Goal: Task Accomplishment & Management: Complete application form

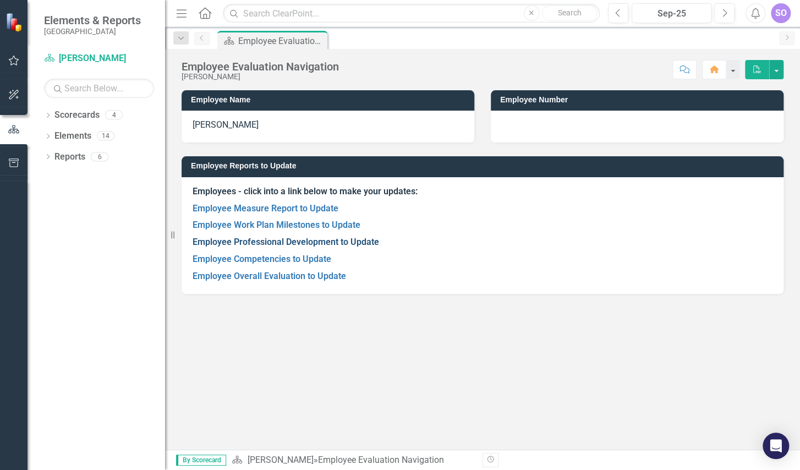
click at [310, 242] on link "Employee Professional Development to Update" at bounding box center [286, 242] width 187 height 10
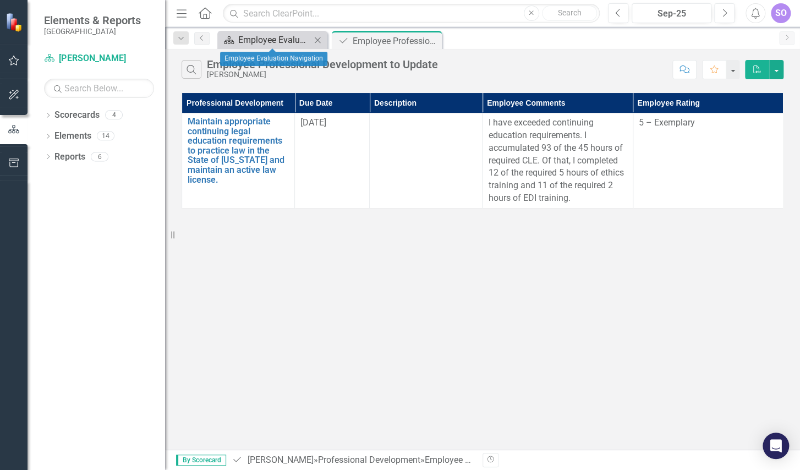
click at [260, 34] on div "Employee Evaluation Navigation" at bounding box center [274, 40] width 73 height 14
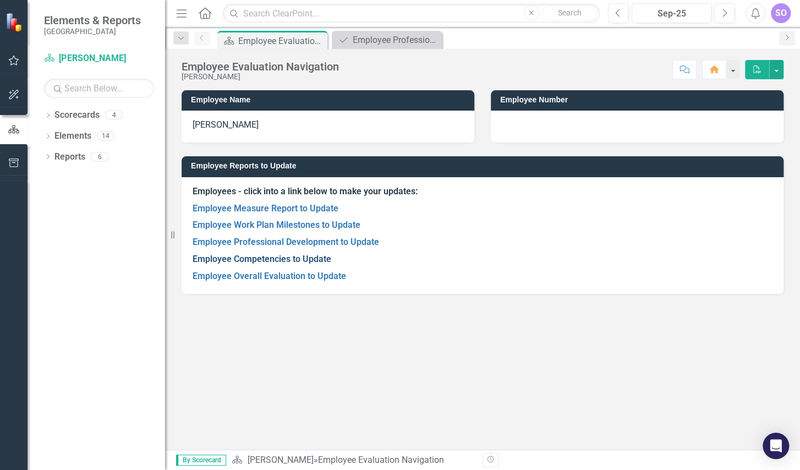
click at [288, 257] on link "Employee Competencies to Update" at bounding box center [262, 259] width 139 height 10
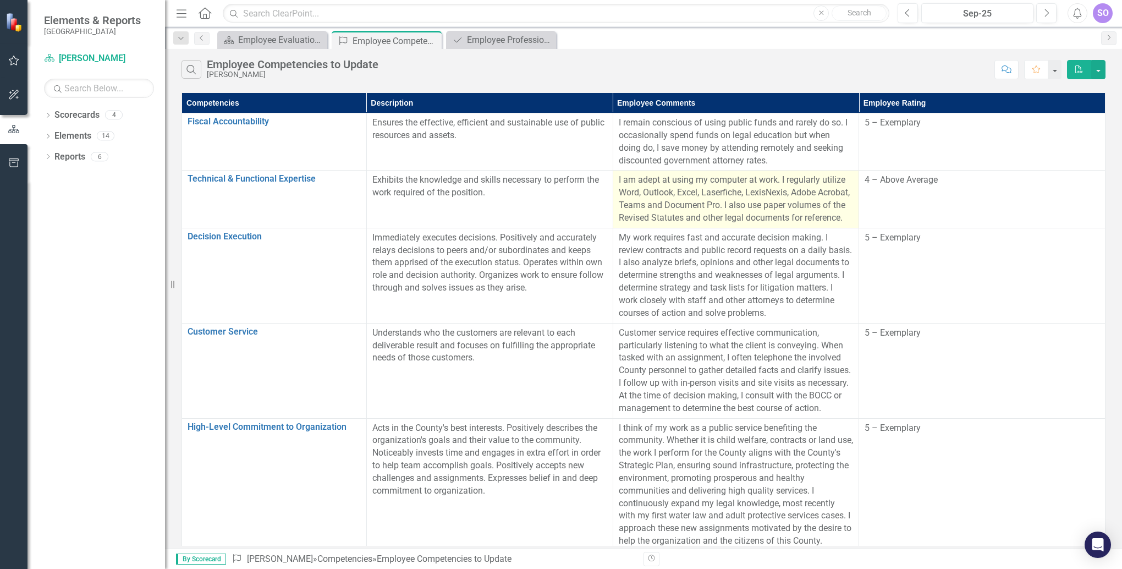
click at [614, 179] on td "I am adept at using my computer at work. I regularly utilize Word, Outlook, Exc…" at bounding box center [736, 199] width 246 height 57
click at [689, 208] on p "I am adept at using my computer at work. I regularly utilize Word, Outlook, Exc…" at bounding box center [736, 199] width 235 height 50
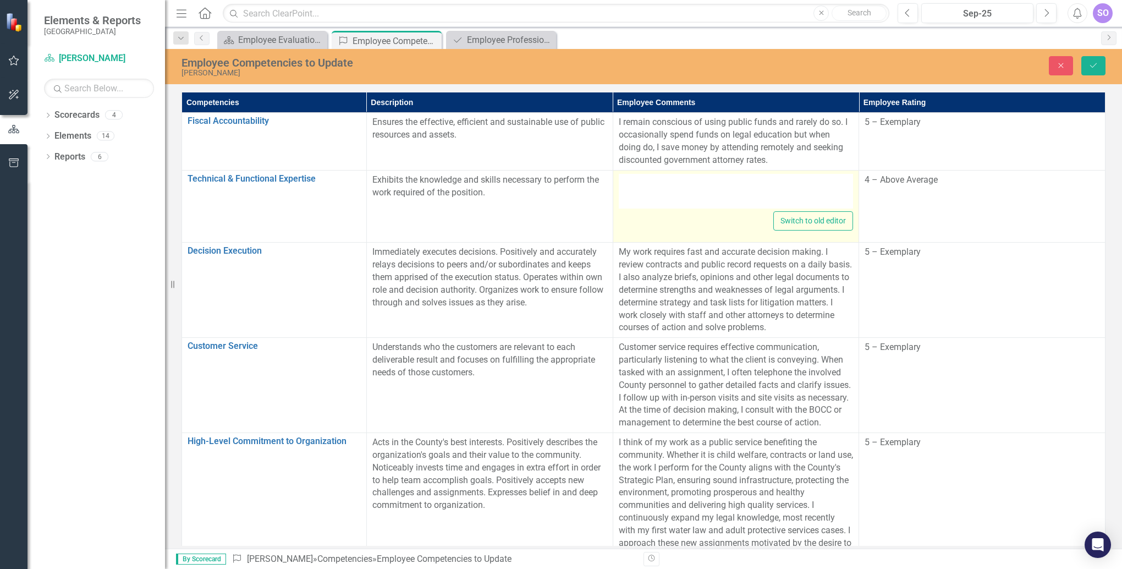
type textarea "<p>I am adept at using my computer at work. I regularly utilize Word, Outlook, …"
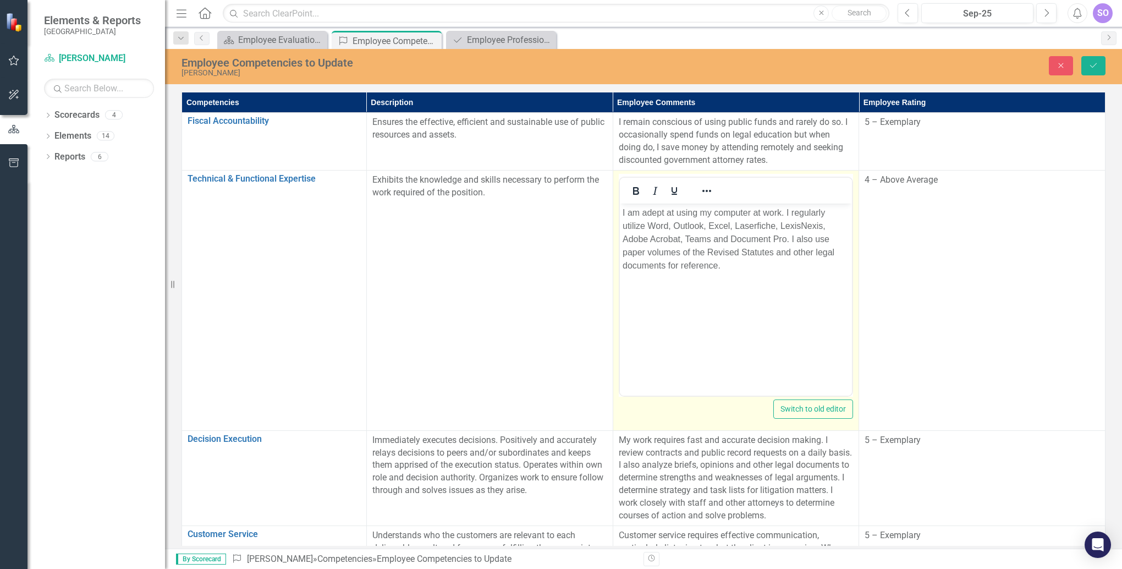
drag, startPoint x: 1308, startPoint y: 411, endPoint x: 755, endPoint y: 268, distance: 571.0
click at [755, 268] on p "I am adept at using my computer at work. I regularly utilize Word, Outlook, Exc…" at bounding box center [735, 239] width 227 height 66
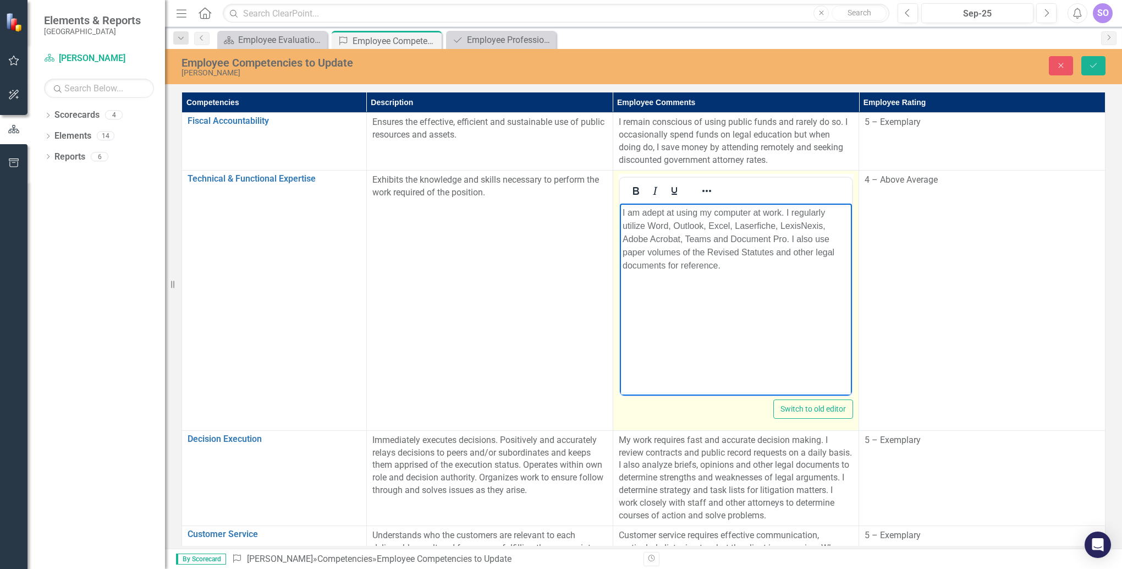
click at [623, 209] on p "I am adept at using my computer at work. I regularly utilize Word, Outlook, Exc…" at bounding box center [735, 239] width 227 height 66
drag, startPoint x: 623, startPoint y: 211, endPoint x: 686, endPoint y: 227, distance: 64.9
click at [626, 211] on p "As to technical skills, I am adept at using my computer at work. I regularly ut…" at bounding box center [735, 239] width 227 height 66
click at [640, 222] on p "As to technical skills, I am adept at using my computer at work. I regularly ut…" at bounding box center [735, 239] width 227 height 66
click at [776, 264] on p "As to technical skills, I am adept at using my computer at work. I regularly ut…" at bounding box center [735, 239] width 227 height 66
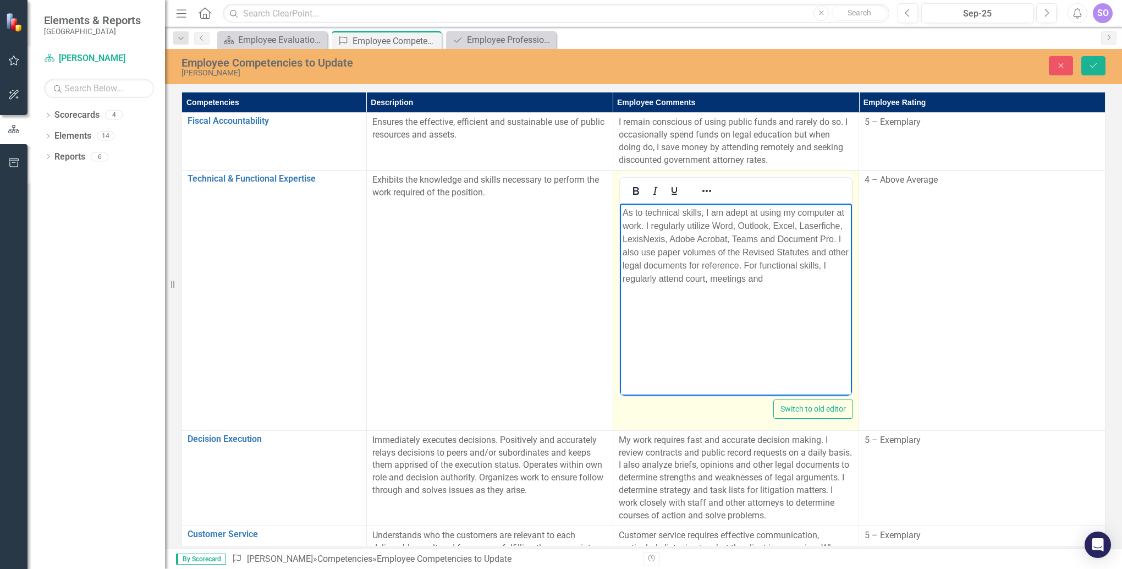
drag, startPoint x: 783, startPoint y: 275, endPoint x: 716, endPoint y: 287, distance: 67.8
click at [716, 287] on body "As to technical skills, I am adept at using my computer at work. I regularly ut…" at bounding box center [736, 285] width 233 height 165
click at [711, 283] on p "As to technical skills, I am adept at using my computer at work. I regularly ut…" at bounding box center [735, 245] width 227 height 79
drag, startPoint x: 792, startPoint y: 276, endPoint x: 768, endPoint y: 278, distance: 23.8
click at [768, 278] on p "As to technical skills, I am adept at using my computer at work. I regularly ut…" at bounding box center [735, 245] width 227 height 79
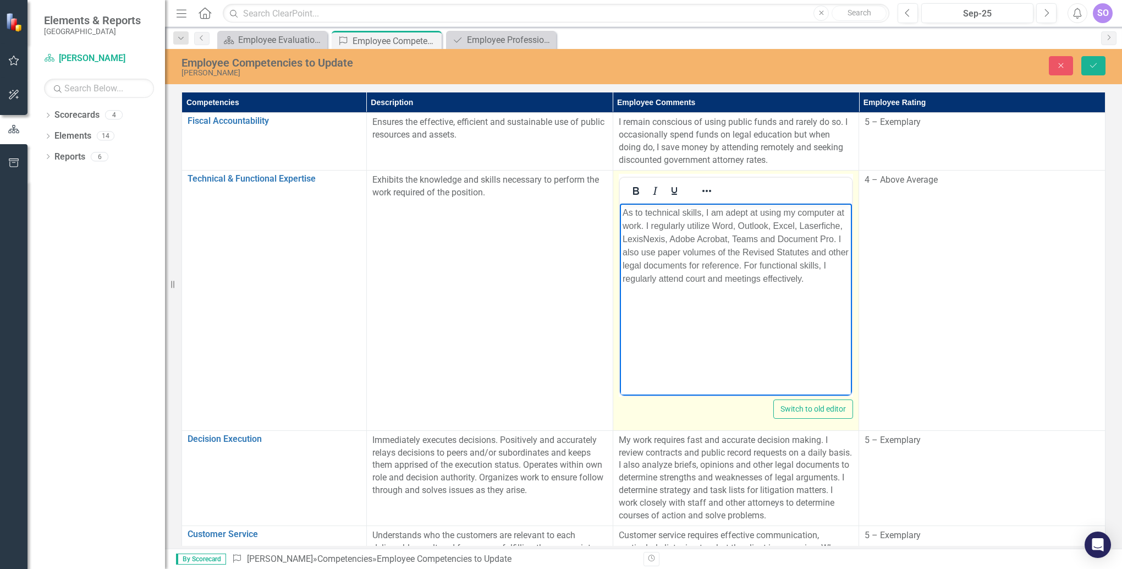
click at [799, 278] on p "As to technical skills, I am adept at using my computer at work. I regularly ut…" at bounding box center [735, 245] width 227 height 79
click at [795, 302] on p "As to technical skills, I am adept at using my computer at work. I regularly ut…" at bounding box center [735, 259] width 227 height 106
click at [758, 299] on p "As to technical skills, I am adept at using my computer at work. I regularly ut…" at bounding box center [735, 259] width 227 height 106
click at [657, 316] on p "As to technical skills, I am adept at using my computer at work. I regularly ut…" at bounding box center [735, 265] width 227 height 119
click at [698, 305] on p "As to technical skills, I am adept at using my computer at work. I regularly ut…" at bounding box center [735, 265] width 227 height 119
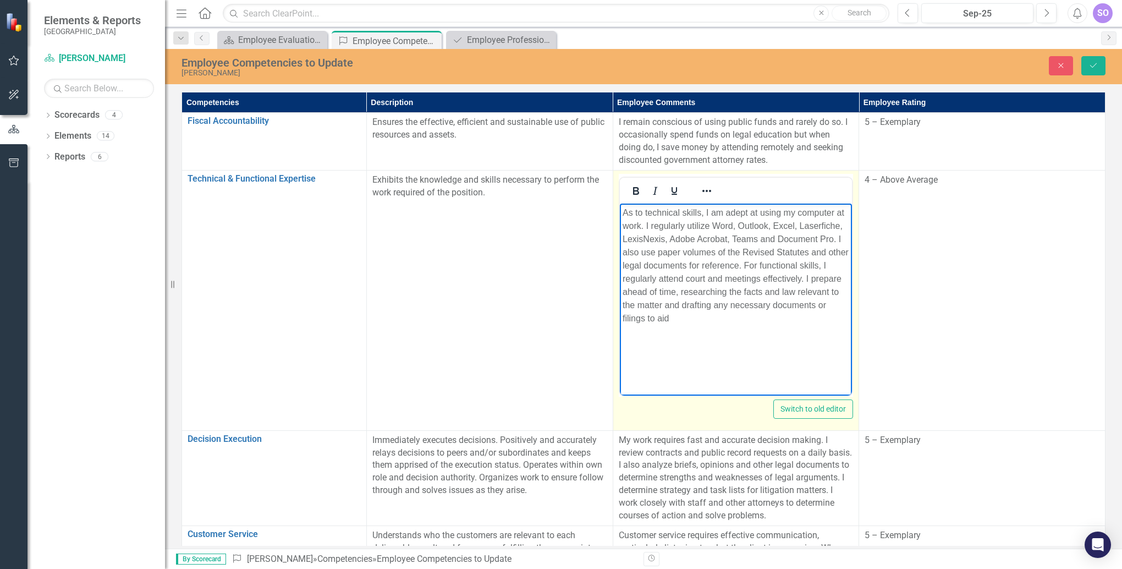
click at [692, 314] on p "As to technical skills, I am adept at using my computer at work. I regularly ut…" at bounding box center [735, 265] width 227 height 119
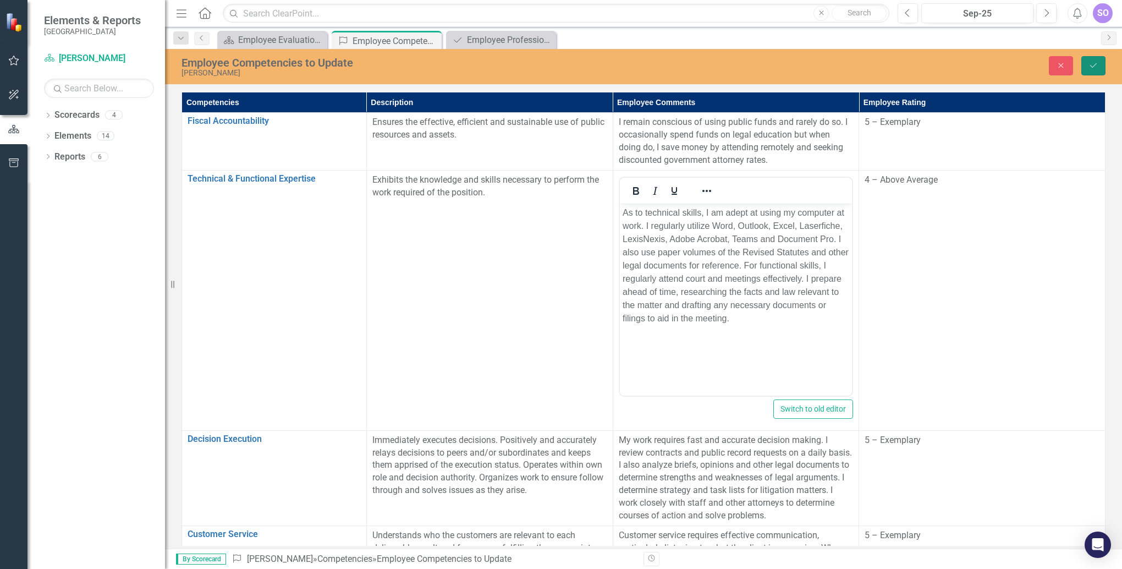
click at [799, 66] on icon "Save" at bounding box center [1094, 66] width 10 height 8
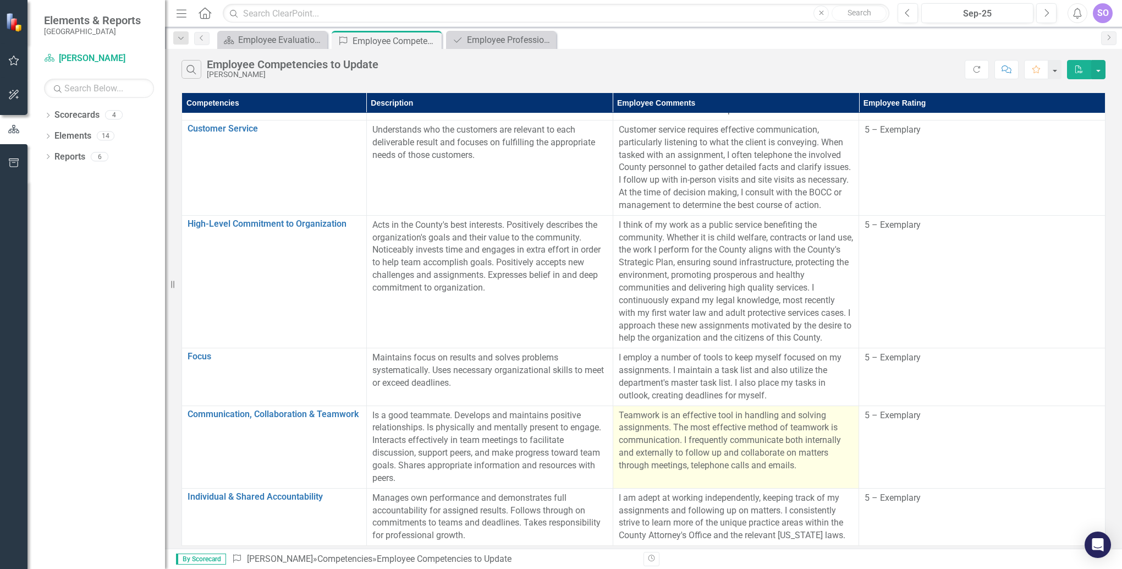
scroll to position [289, 0]
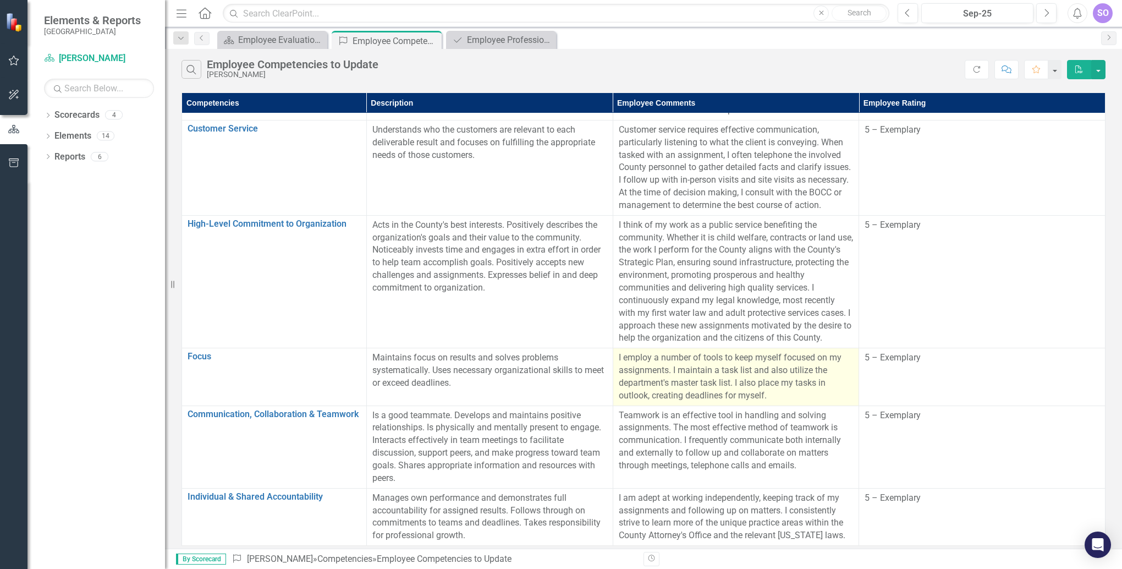
click at [735, 381] on p "I employ a number of tools to keep myself focused on my assignments. I maintain…" at bounding box center [736, 377] width 235 height 50
click at [737, 394] on p "I employ a number of tools to keep myself focused on my assignments. I maintain…" at bounding box center [736, 377] width 235 height 50
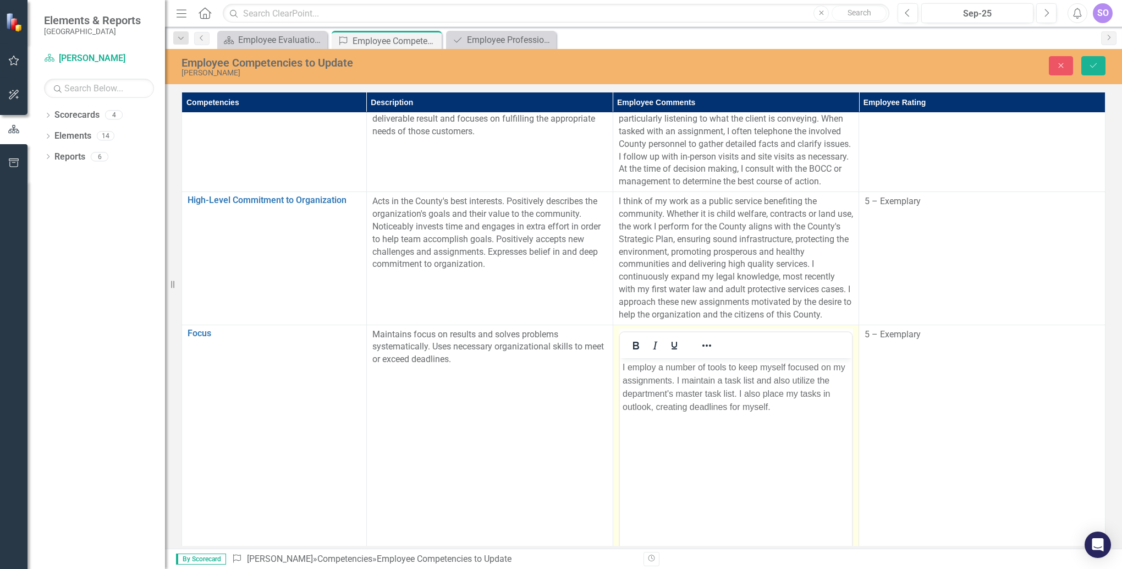
scroll to position [0, 0]
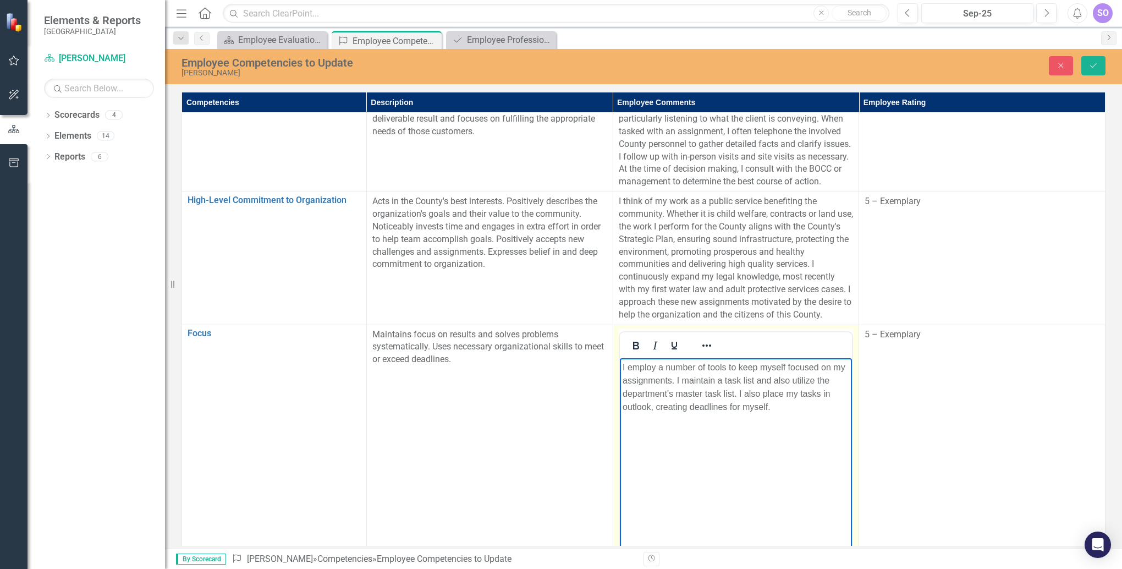
drag, startPoint x: 1357, startPoint y: 752, endPoint x: 788, endPoint y: 405, distance: 665.4
click at [788, 405] on p "I employ a number of tools to keep myself focused on my assignments. I maintain…" at bounding box center [735, 386] width 227 height 53
click at [777, 405] on p "I employ a number of tools to keep myself focused on my assignments. I maintain…" at bounding box center [735, 386] width 227 height 53
click at [727, 414] on p "I employ a number of tools to keep myself focused on my assignments. I maintain…" at bounding box center [735, 393] width 227 height 66
click at [690, 434] on p "I employ a number of tools to keep myself focused on my assignments. I maintain…" at bounding box center [735, 399] width 227 height 79
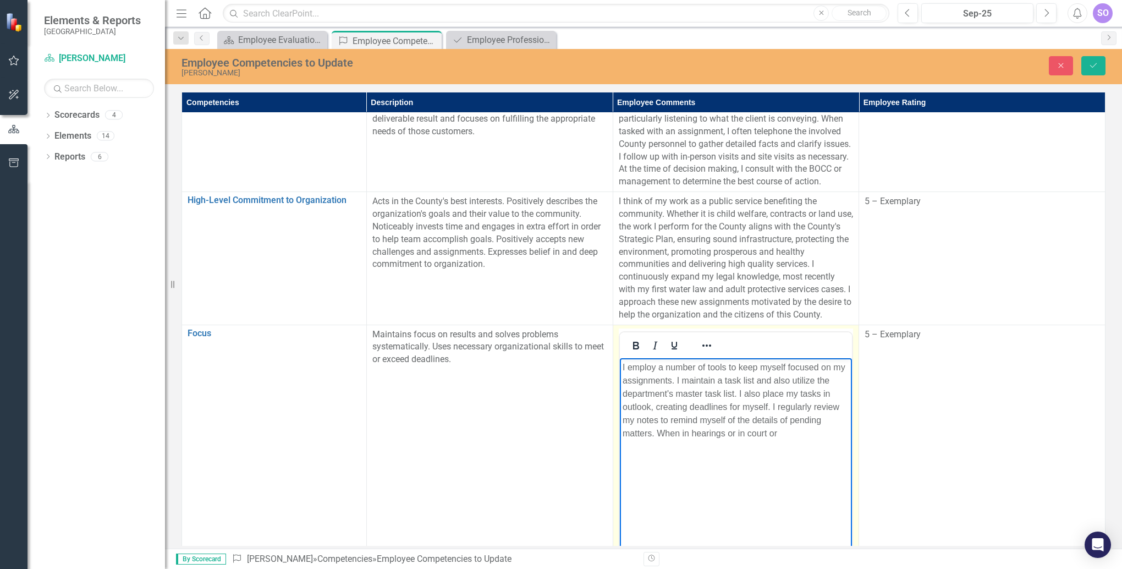
drag, startPoint x: 794, startPoint y: 436, endPoint x: 765, endPoint y: 436, distance: 28.6
click at [766, 436] on p "I employ a number of tools to keep myself focused on my assignments. I maintain…" at bounding box center [735, 399] width 227 height 79
drag, startPoint x: 690, startPoint y: 433, endPoint x: 657, endPoint y: 431, distance: 33.1
click at [657, 430] on p "I employ a number of tools to keep myself focused on my assignments. I maintain…" at bounding box center [735, 399] width 227 height 79
click at [735, 434] on p "I employ a number of tools to keep myself focused on my assignments. I maintain…" at bounding box center [735, 399] width 227 height 79
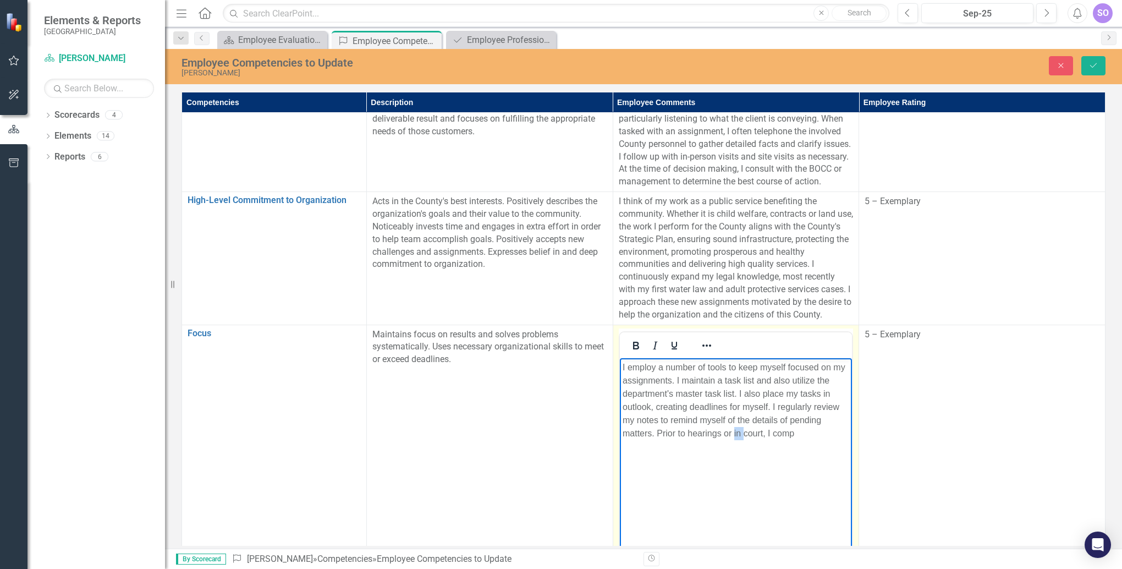
click at [735, 434] on p "I employ a number of tools to keep myself focused on my assignments. I maintain…" at bounding box center [735, 399] width 227 height 79
click at [792, 432] on p "I employ a number of tools to keep myself focused on my assignments. I maintain…" at bounding box center [735, 399] width 227 height 79
click at [779, 469] on p "I employ a number of tools to keep myself focused on my assignments. I maintain…" at bounding box center [735, 419] width 227 height 119
drag, startPoint x: 809, startPoint y: 469, endPoint x: 842, endPoint y: 485, distance: 35.9
click at [799, 469] on p "I employ a number of tools to keep myself focused on my assignments. I maintain…" at bounding box center [735, 419] width 227 height 119
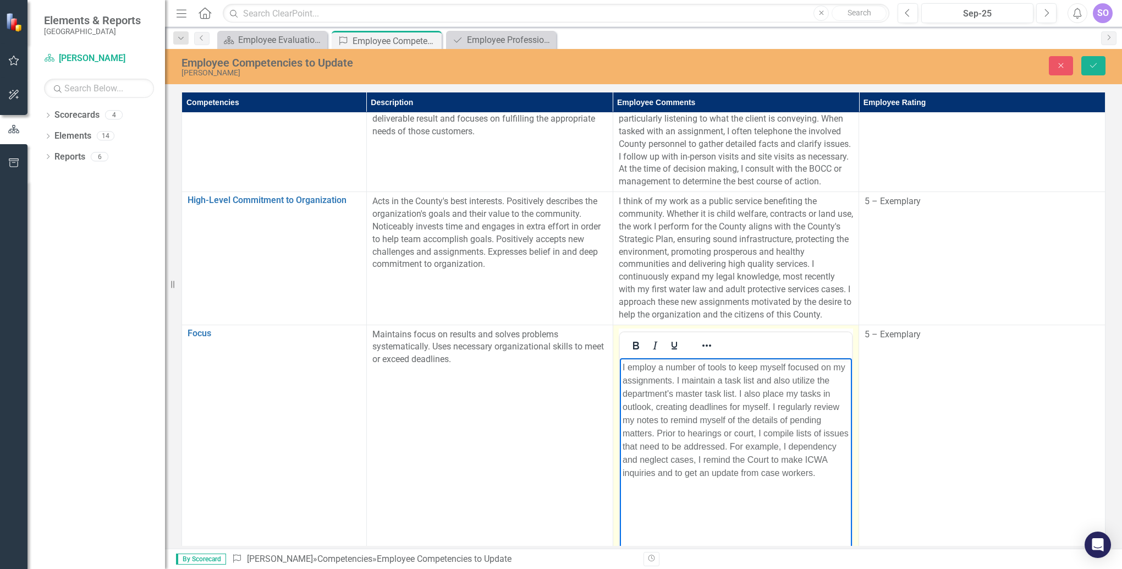
click at [799, 469] on p "I employ a number of tools to keep myself focused on my assignments. I maintain…" at bounding box center [735, 419] width 227 height 119
click at [653, 469] on p "I employ a number of tools to keep myself focused on my assignments. I maintain…" at bounding box center [735, 419] width 227 height 119
click at [761, 469] on p "I employ a number of tools to keep myself focused on my assignments. I maintain…" at bounding box center [735, 426] width 227 height 132
click at [740, 469] on p "I employ a number of tools to keep myself focused on my assignments. I maintain…" at bounding box center [735, 426] width 227 height 132
drag, startPoint x: 659, startPoint y: 498, endPoint x: 1226, endPoint y: 877, distance: 682.4
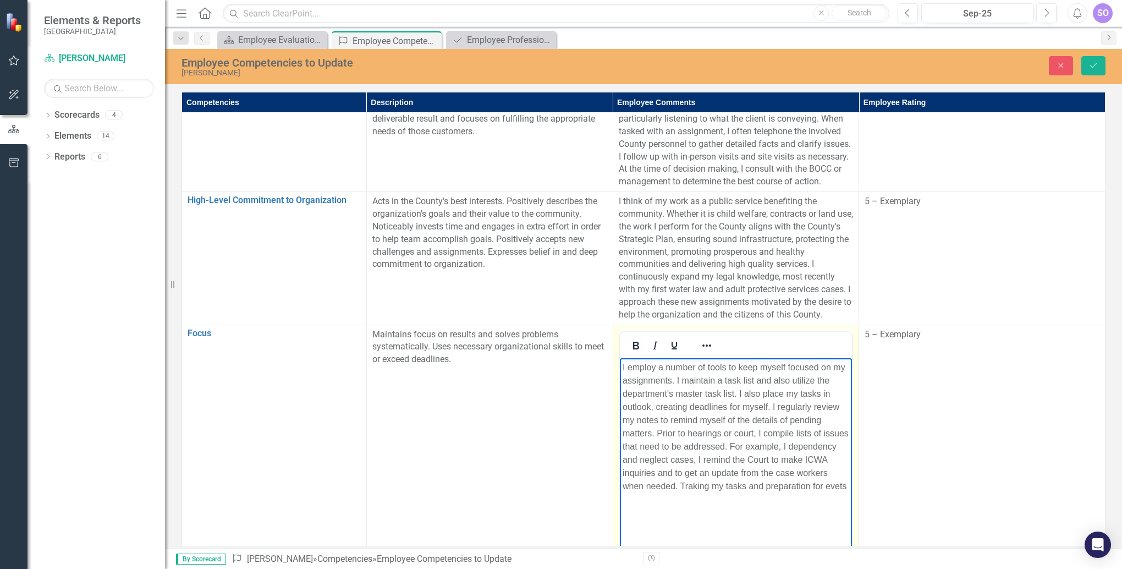
click at [620, 469] on html "I employ a number of tools to keep myself focused on my assignments. I maintain…" at bounding box center [736, 440] width 233 height 165
click at [676, 469] on p "I employ a number of tools to keep myself focused on my assignments. I maintain…" at bounding box center [735, 426] width 227 height 132
click at [723, 469] on p "I employ a number of tools to keep myself focused on my assignments. I maintain…" at bounding box center [735, 426] width 227 height 132
click at [736, 469] on p "I employ a number of tools to keep myself focused on my assignments. I maintain…" at bounding box center [735, 426] width 227 height 132
click at [723, 469] on p "I employ a number of tools to keep myself focused on my assignments. I maintain…" at bounding box center [735, 426] width 227 height 132
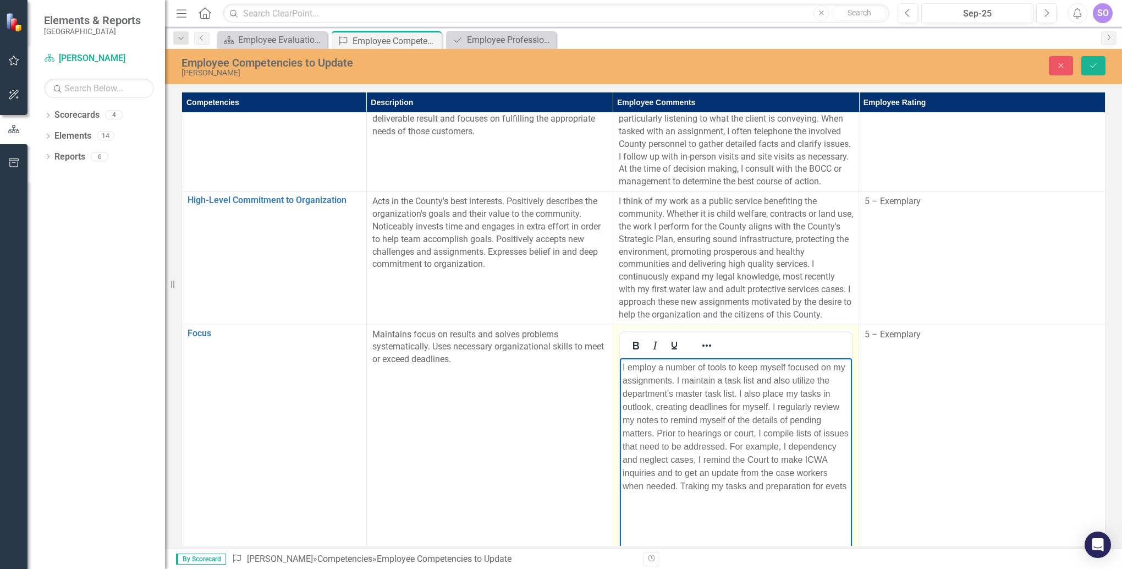
click at [727, 469] on p "I employ a number of tools to keep myself focused on my assignments. I maintain…" at bounding box center [735, 426] width 227 height 132
click at [730, 469] on body "I employ a number of tools to keep myself focused on my assignments. I maintain…" at bounding box center [736, 440] width 233 height 165
drag, startPoint x: 846, startPoint y: 487, endPoint x: 834, endPoint y: 487, distance: 11.6
click at [799, 469] on p "I employ a number of tools to keep myself focused on my assignments. I maintain…" at bounding box center [735, 432] width 227 height 145
drag, startPoint x: 659, startPoint y: 496, endPoint x: 1230, endPoint y: 880, distance: 687.9
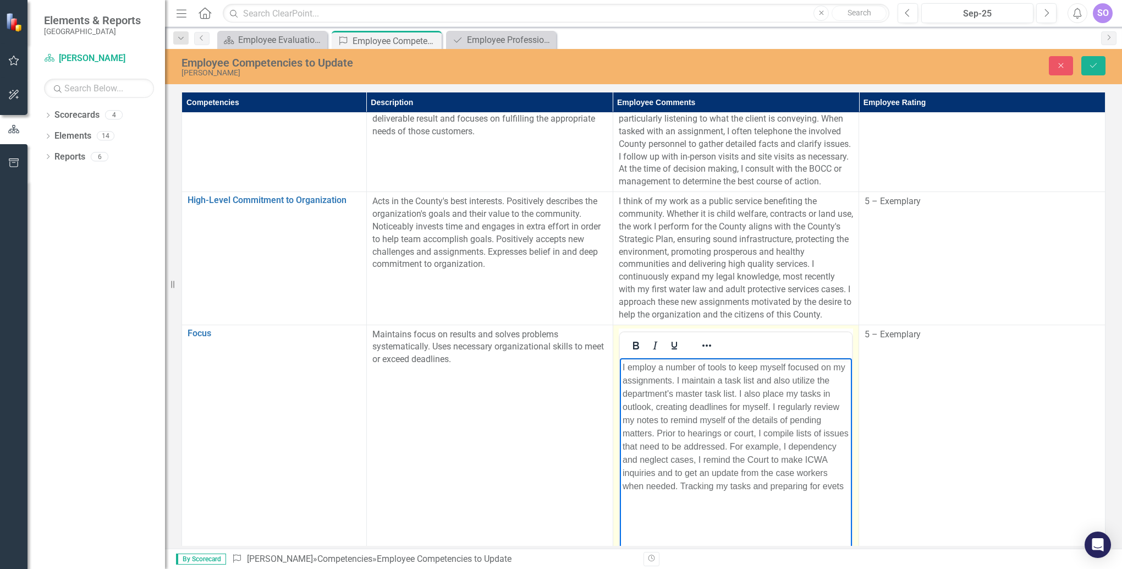
click at [620, 469] on html "I employ a number of tools to keep myself focused on my assignments. I maintain…" at bounding box center [736, 440] width 233 height 165
drag, startPoint x: 740, startPoint y: 498, endPoint x: 688, endPoint y: 499, distance: 51.7
click at [690, 469] on p "I employ a number of tools to keep myself focused on my assignments. I maintain…" at bounding box center [735, 432] width 227 height 145
click at [722, 469] on p "I employ a number of tools to keep myself focused on my assignments. I maintain…" at bounding box center [735, 432] width 227 height 145
click at [722, 449] on p "I employ a number of tools to keep myself focused on my assignments. I maintain…" at bounding box center [735, 432] width 227 height 145
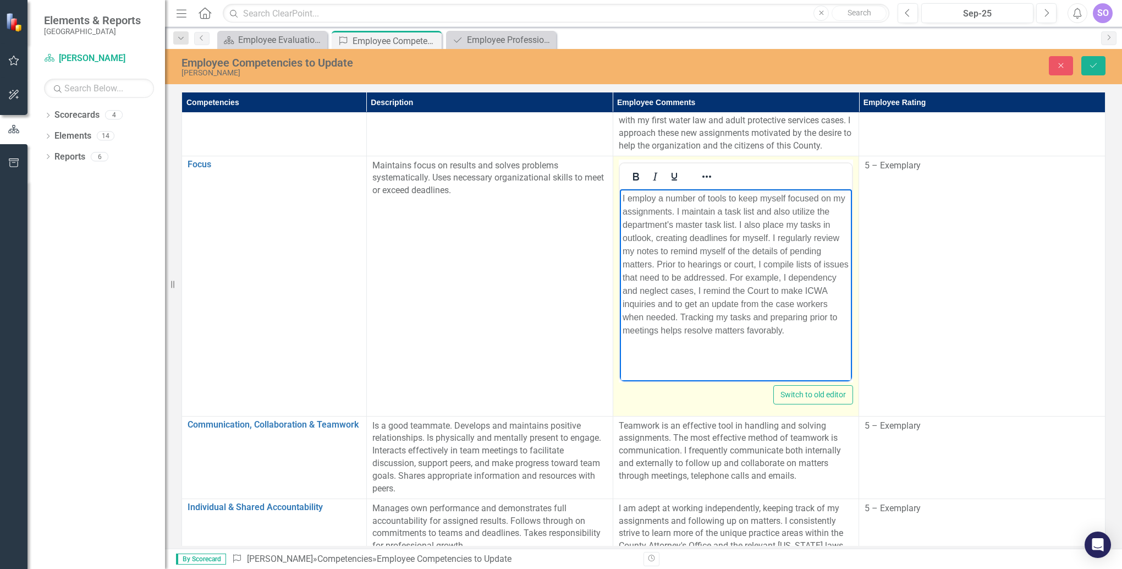
scroll to position [491, 0]
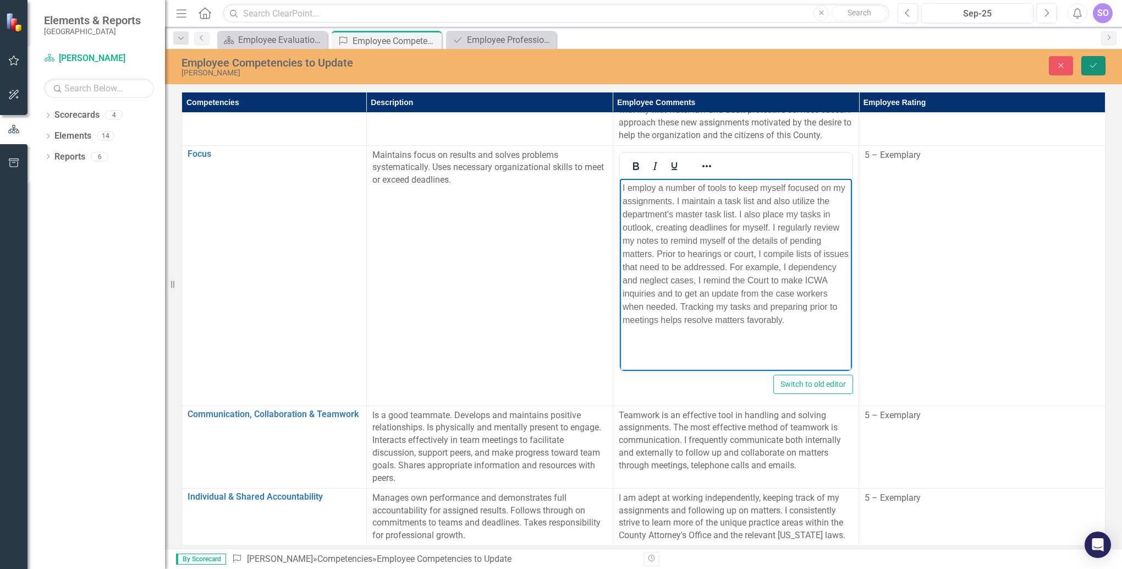
click at [799, 63] on icon "Save" at bounding box center [1094, 66] width 10 height 8
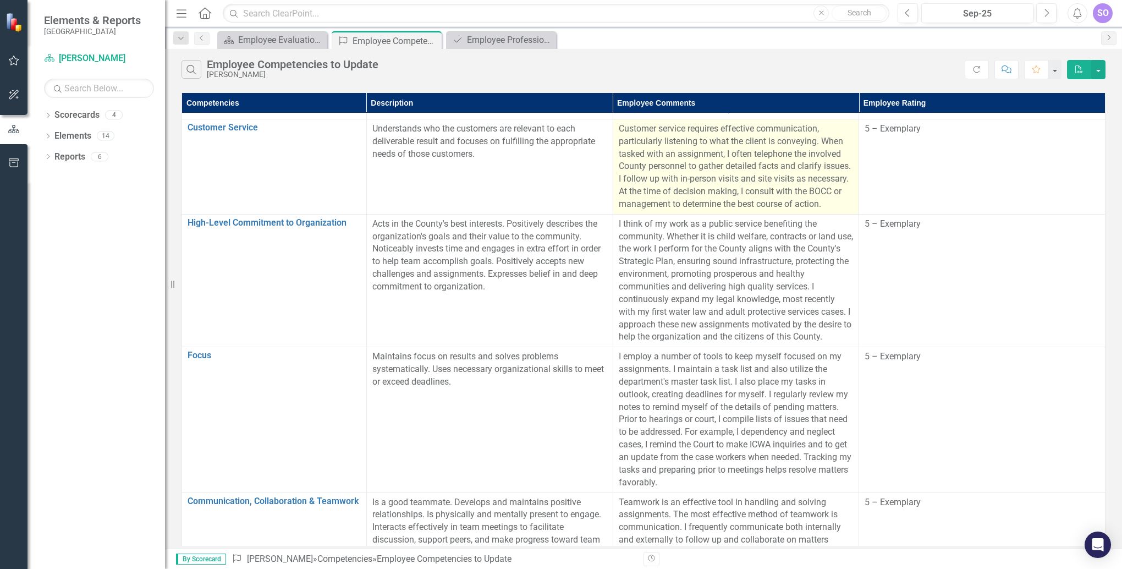
scroll to position [377, 0]
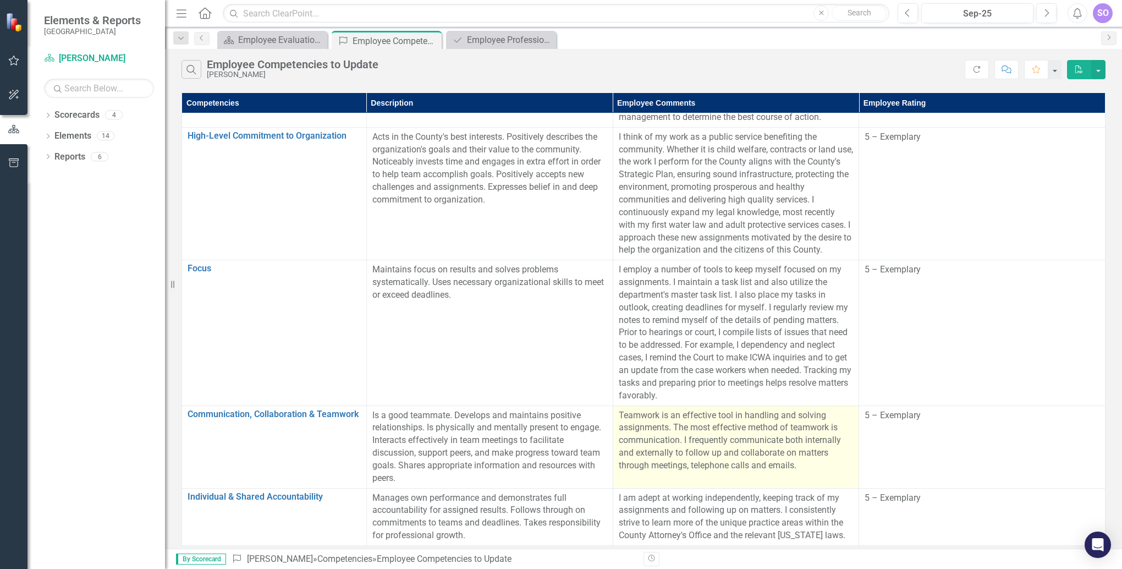
click at [731, 454] on p "Teamwork is an effective tool in handling and solving assignments. The most eff…" at bounding box center [736, 440] width 235 height 63
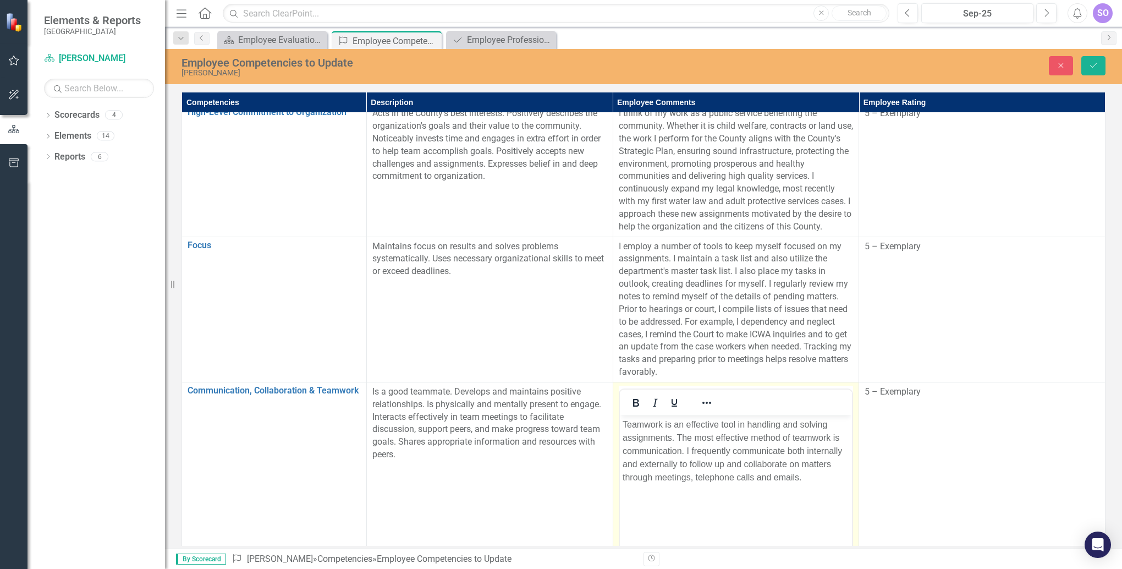
scroll to position [0, 0]
drag, startPoint x: 1351, startPoint y: 869, endPoint x: 683, endPoint y: 427, distance: 801.1
click at [683, 427] on p "Teamwork is an effective tool in handling and solving assignments. The most eff…" at bounding box center [735, 451] width 227 height 66
drag, startPoint x: 716, startPoint y: 425, endPoint x: 678, endPoint y: 425, distance: 38.0
click at [678, 425] on p "Teamwork is an effective tool in handling and solving assignments. The most eff…" at bounding box center [735, 451] width 227 height 66
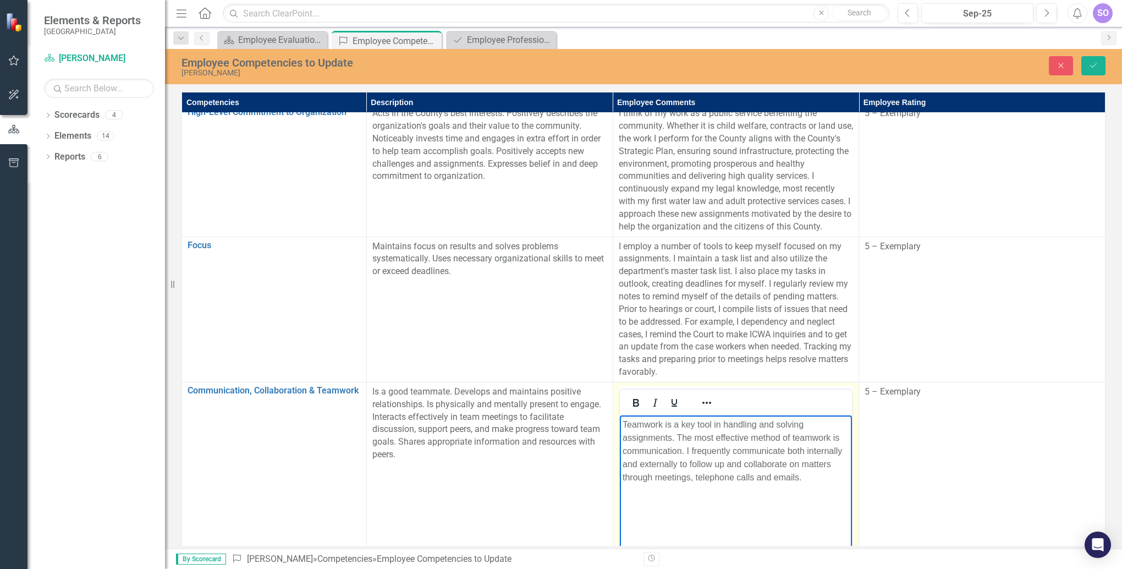
click at [671, 436] on p "Teamwork is a key tool in handling and solving assignments. The most effective …" at bounding box center [735, 451] width 227 height 66
drag, startPoint x: 694, startPoint y: 436, endPoint x: 678, endPoint y: 436, distance: 15.4
click at [678, 436] on p "Teamwork is a key tool in handling and solving assignments. The most effective …" at bounding box center [735, 451] width 227 height 66
drag, startPoint x: 728, startPoint y: 450, endPoint x: 737, endPoint y: 452, distance: 8.7
click at [729, 450] on p "Teamwork is a key tool in handling and solving assignments. I find the most eff…" at bounding box center [735, 451] width 227 height 66
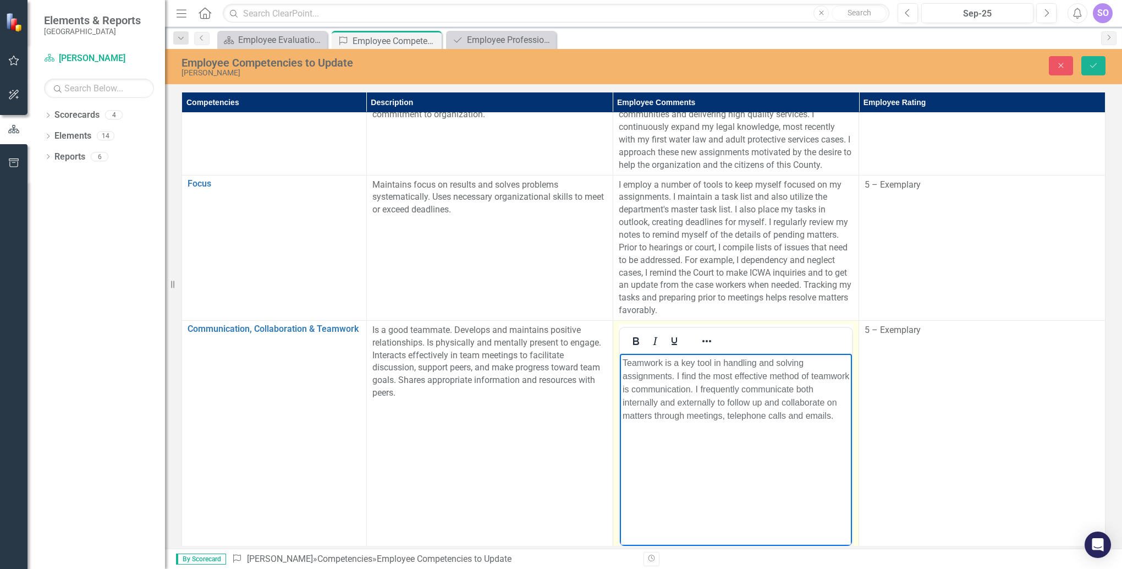
scroll to position [487, 0]
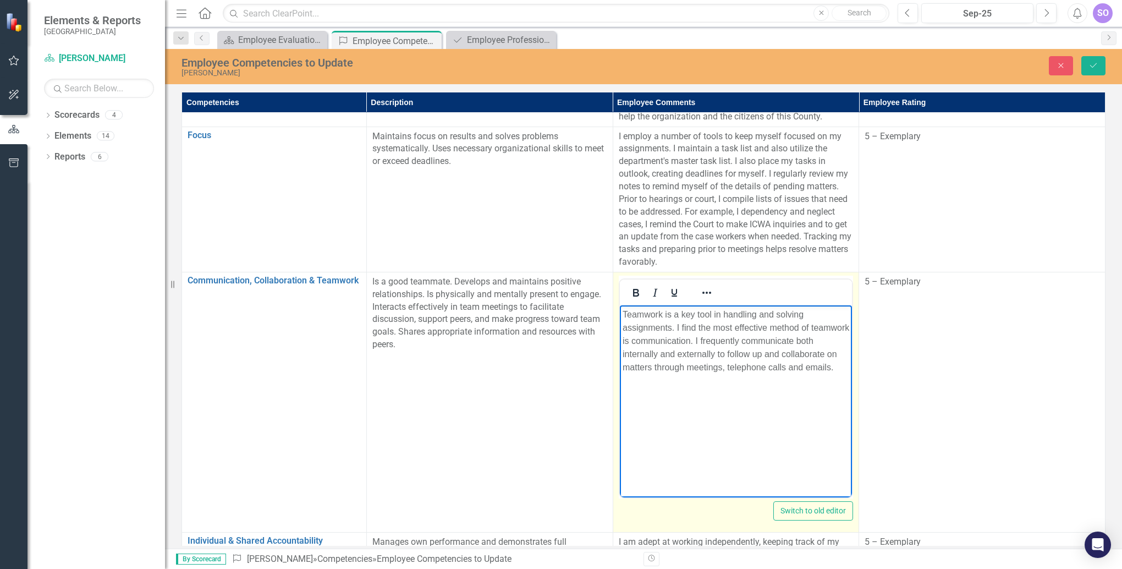
click at [799, 364] on p "Teamwork is a key tool in handling and solving assignments. I find the most eff…" at bounding box center [735, 341] width 227 height 66
click at [768, 407] on p "Teamwork is a key tool in handling and solving assignments. I find the most eff…" at bounding box center [735, 361] width 227 height 106
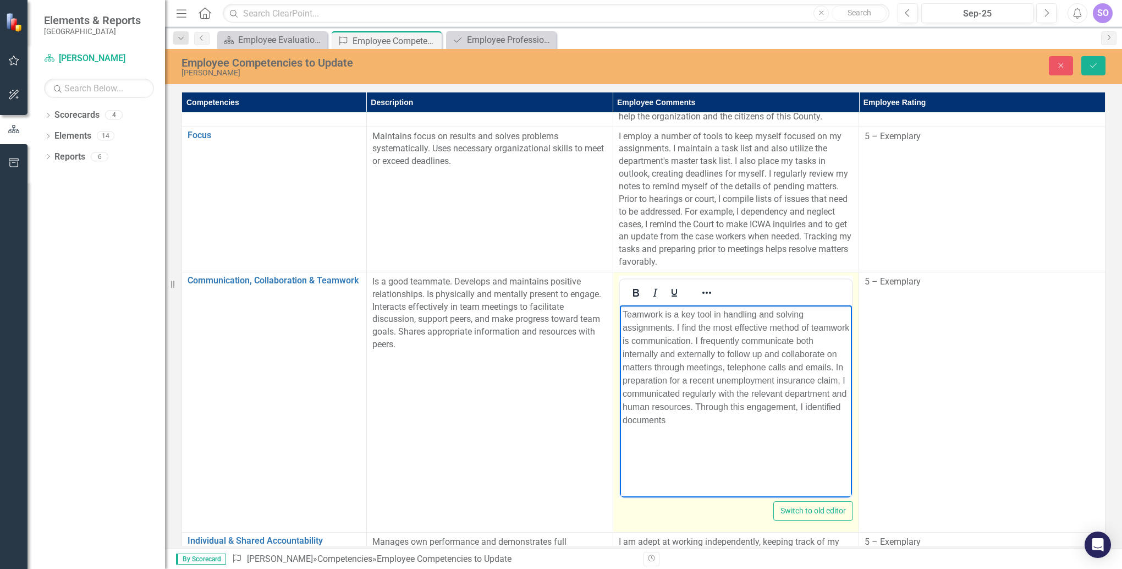
click at [717, 420] on p "Teamwork is a key tool in handling and solving assignments. I find the most eff…" at bounding box center [735, 367] width 227 height 119
click at [799, 421] on p "Teamwork is a key tool in handling and solving assignments. I find the most eff…" at bounding box center [735, 367] width 227 height 119
click at [770, 435] on p "Teamwork is a key tool in handling and solving assignments. I find the most eff…" at bounding box center [735, 374] width 227 height 132
click at [677, 440] on p "Teamwork is a key tool in handling and solving assignments. I find the most eff…" at bounding box center [735, 374] width 227 height 132
drag, startPoint x: 724, startPoint y: 445, endPoint x: 758, endPoint y: 445, distance: 34.1
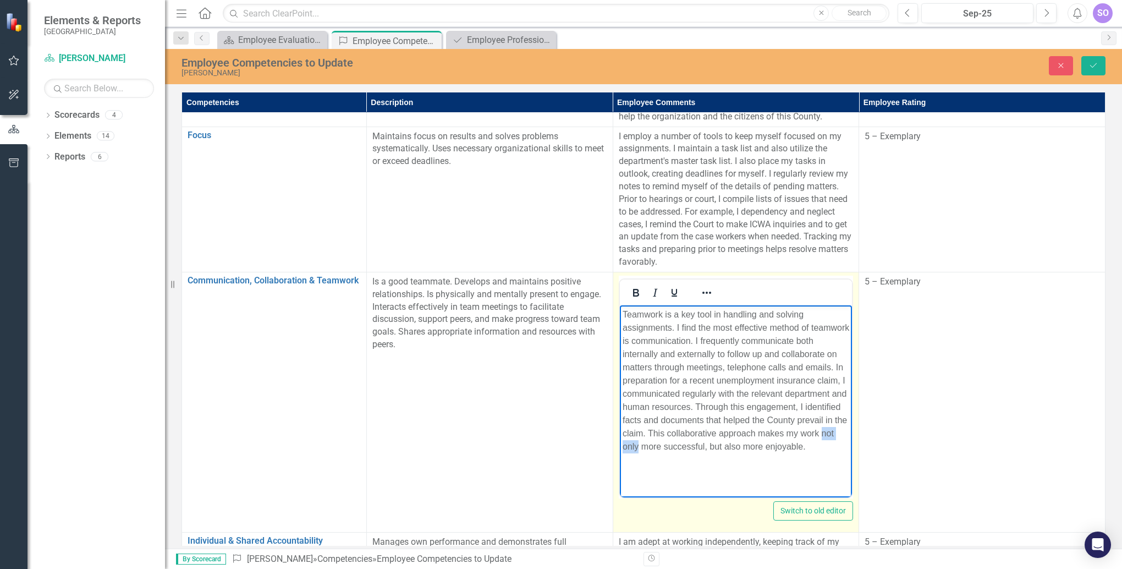
click at [757, 444] on p "Teamwork is a key tool in handling and solving assignments. I find the most eff…" at bounding box center [735, 380] width 227 height 145
drag, startPoint x: 763, startPoint y: 456, endPoint x: 788, endPoint y: 449, distance: 26.2
click at [788, 449] on p "Teamwork is a key tool in handling and solving assignments. I find the most eff…" at bounding box center [735, 380] width 227 height 145
click at [799, 448] on p "Teamwork is a key tool in handling and solving assignments. I find the most eff…" at bounding box center [735, 380] width 227 height 145
click at [692, 445] on p "Teamwork is a key tool in handling and solving assignments. I find the most eff…" at bounding box center [735, 380] width 227 height 145
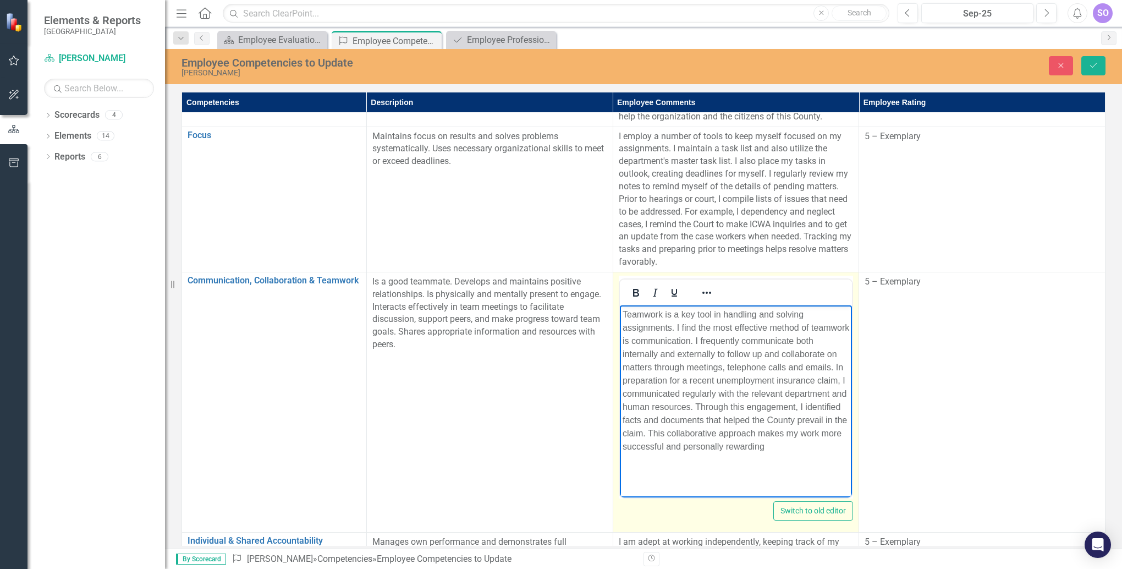
click at [692, 445] on p "Teamwork is a key tool in handling and solving assignments. I find the most eff…" at bounding box center [735, 380] width 227 height 145
click at [747, 453] on p "Teamwork is a key tool in handling and solving assignments. I find the most eff…" at bounding box center [735, 380] width 227 height 145
click at [696, 449] on p "Teamwork is a key tool in handling and solving assignments. I find the most eff…" at bounding box center [735, 380] width 227 height 145
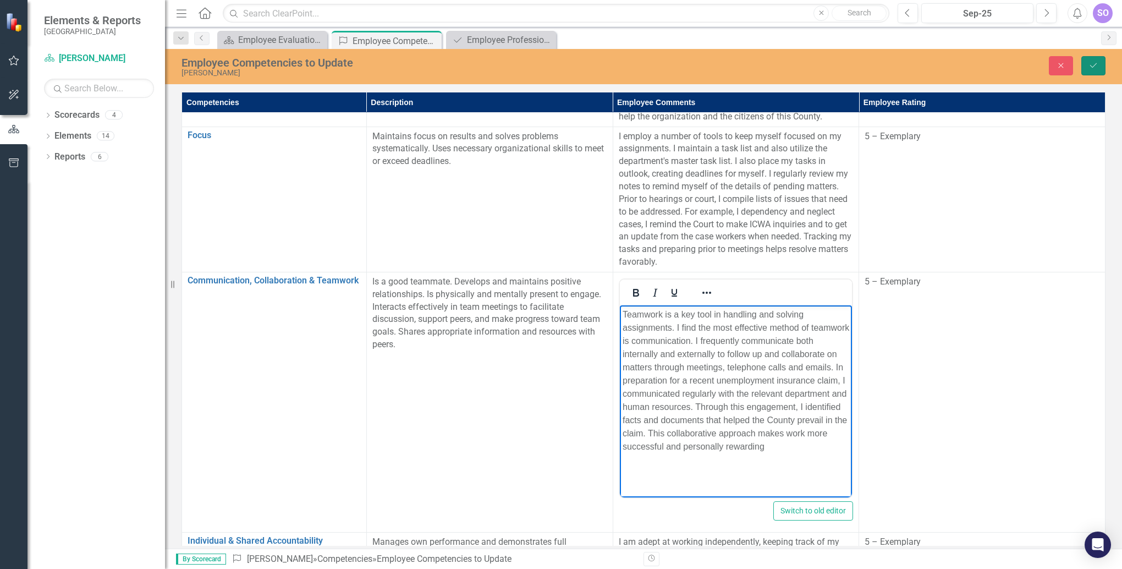
click at [799, 63] on icon "Save" at bounding box center [1094, 66] width 10 height 8
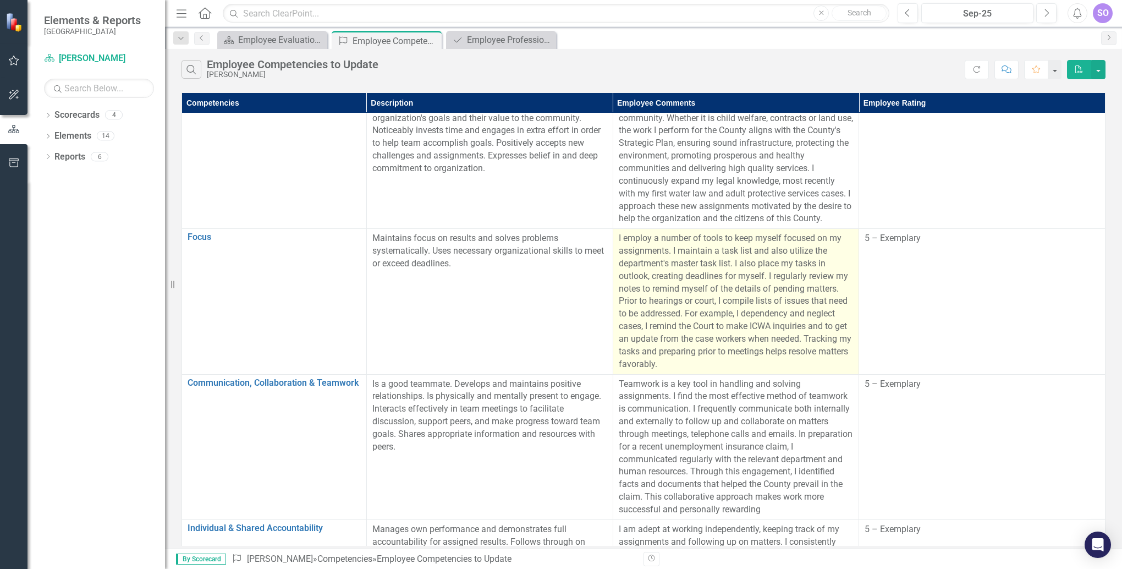
scroll to position [440, 0]
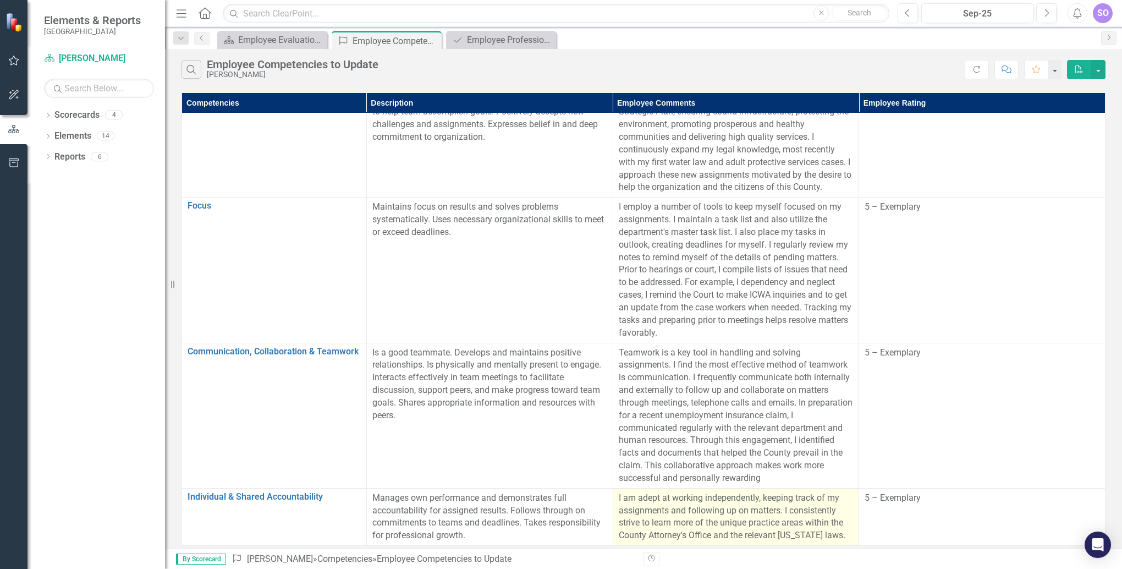
click at [750, 469] on p "I am adept at working independently, keeping track of my assignments and follow…" at bounding box center [736, 517] width 235 height 50
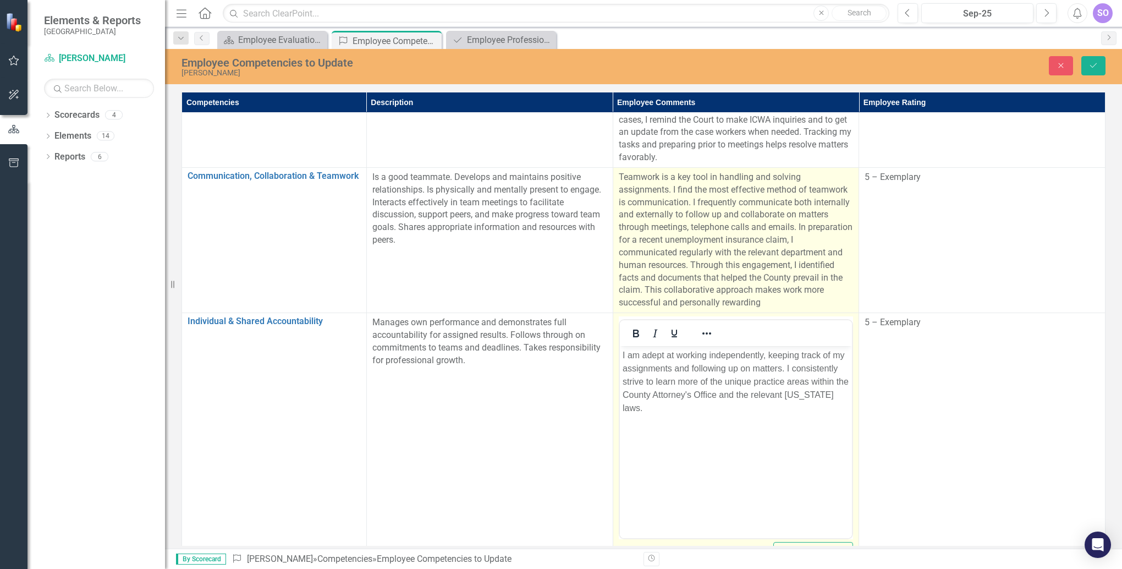
scroll to position [643, 0]
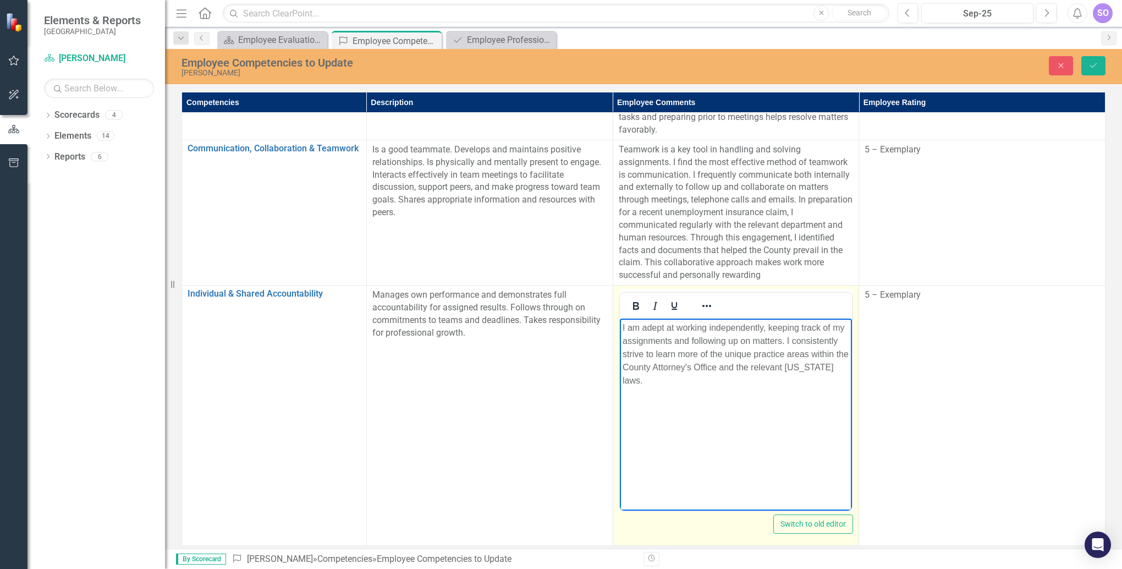
click at [668, 380] on p "I am adept at working independently, keeping track of my assignments and follow…" at bounding box center [735, 354] width 227 height 66
click at [681, 382] on p "I am adept at working independently, keeping track of my assignments and follow…" at bounding box center [735, 360] width 227 height 79
click at [779, 393] on p "I am adept at working independently, keeping track of my assignments and follow…" at bounding box center [735, 360] width 227 height 79
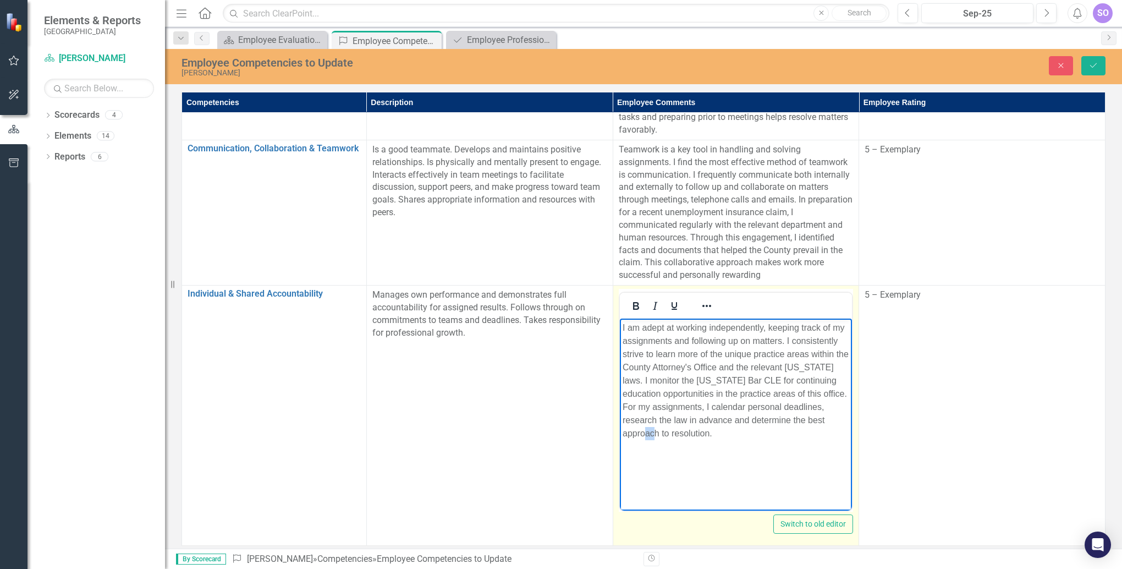
drag, startPoint x: 667, startPoint y: 434, endPoint x: 661, endPoint y: 435, distance: 6.7
click at [661, 435] on p "I am adept at working independently, keeping track of my assignments and follow…" at bounding box center [735, 380] width 227 height 119
click at [773, 435] on p "I am adept at working independently, keeping track of my assignments and follow…" at bounding box center [735, 380] width 227 height 119
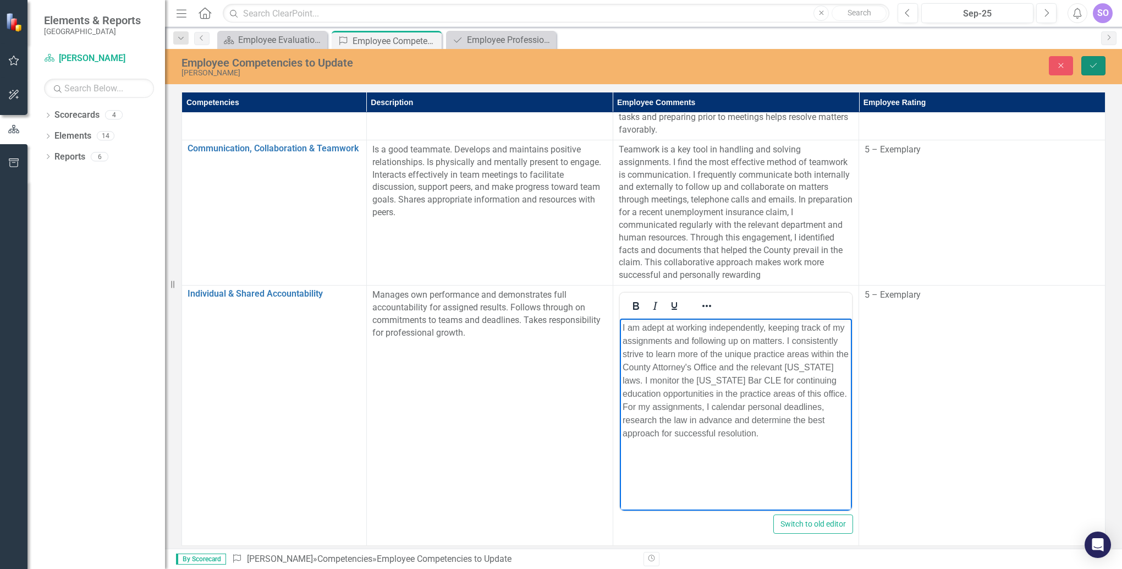
click at [799, 67] on icon "Save" at bounding box center [1094, 66] width 10 height 8
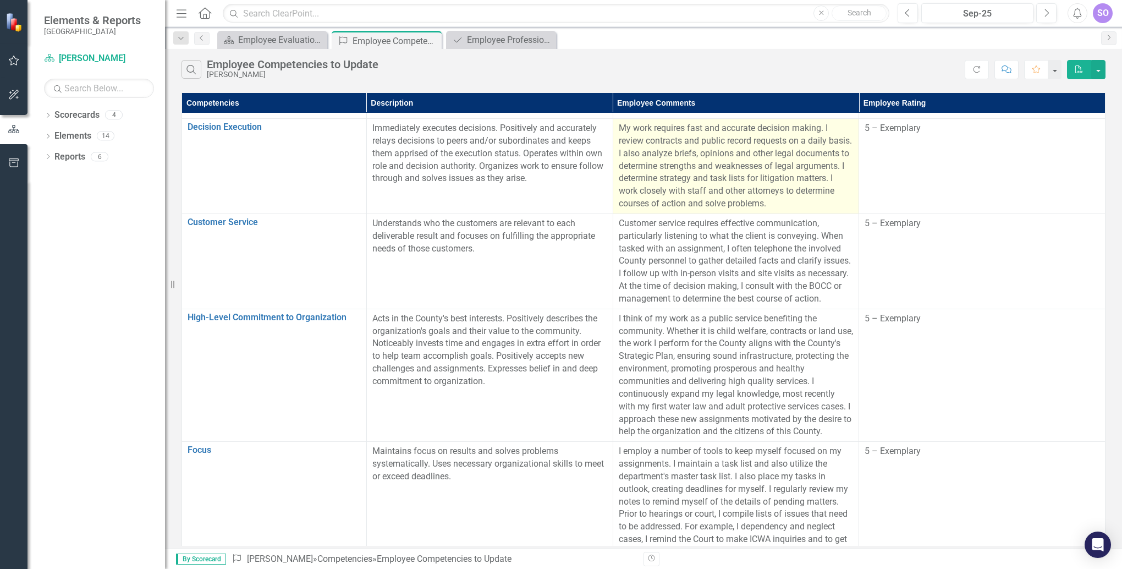
scroll to position [0, 0]
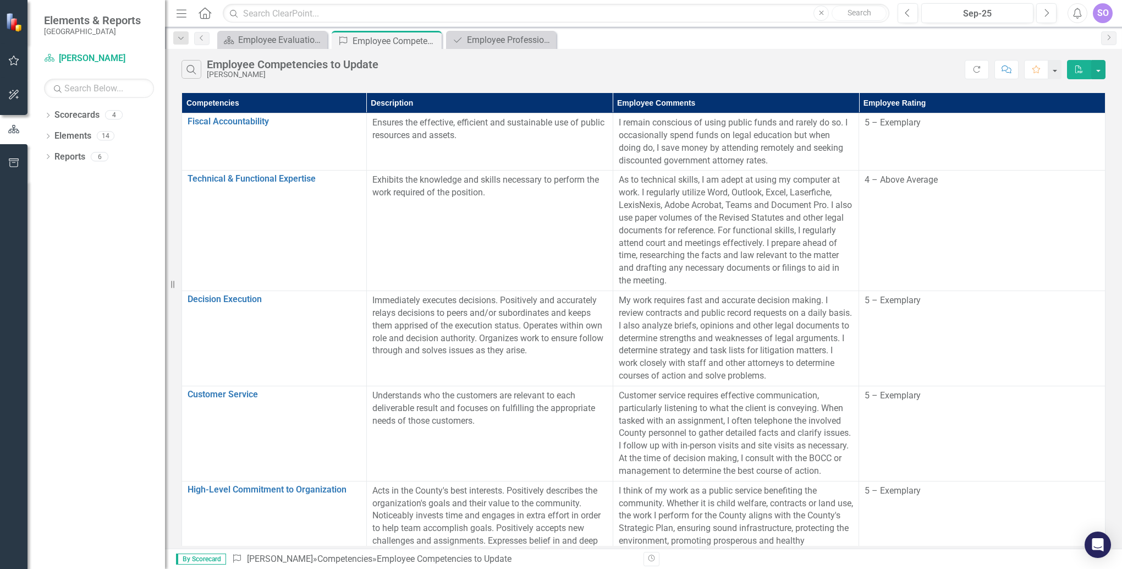
click at [799, 9] on div "SO" at bounding box center [1103, 13] width 20 height 20
click at [799, 135] on link "Logout Log Out" at bounding box center [1069, 139] width 87 height 20
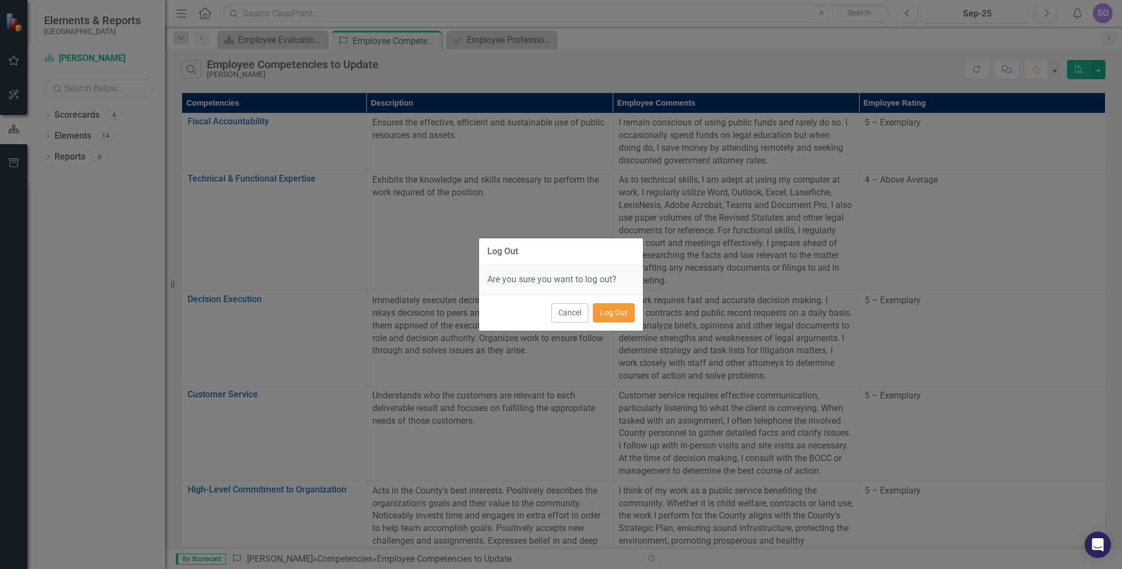
click at [616, 316] on button "Log Out" at bounding box center [614, 312] width 42 height 19
